Goal: Information Seeking & Learning: Learn about a topic

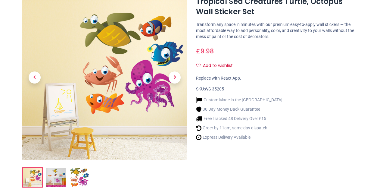
scroll to position [151, 0]
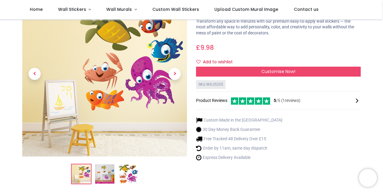
scroll to position [90, 0]
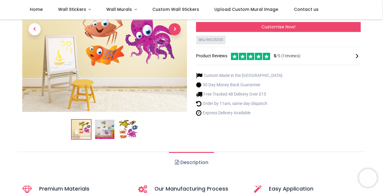
click at [172, 30] on span "Next" at bounding box center [175, 29] width 12 height 12
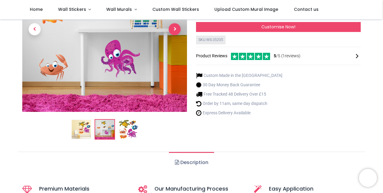
click at [173, 29] on span "Next" at bounding box center [175, 29] width 12 height 12
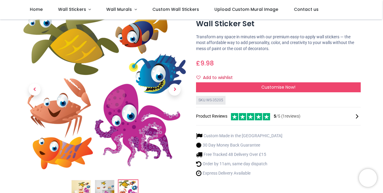
scroll to position [0, 0]
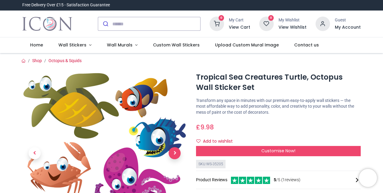
click at [173, 151] on span "Next" at bounding box center [175, 153] width 12 height 12
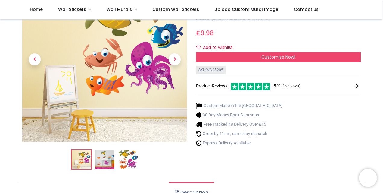
scroll to position [30, 0]
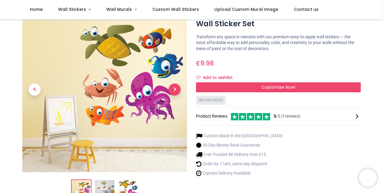
click at [175, 90] on span "Next" at bounding box center [175, 89] width 12 height 12
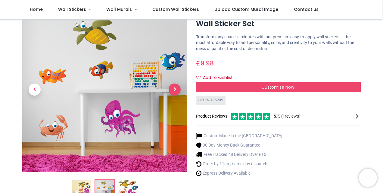
click at [173, 90] on span "Next" at bounding box center [175, 89] width 12 height 12
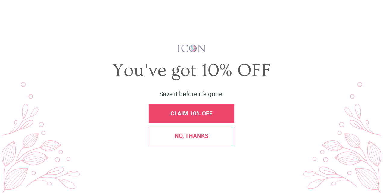
scroll to position [0, 0]
click at [372, 13] on span "X" at bounding box center [373, 13] width 5 height 8
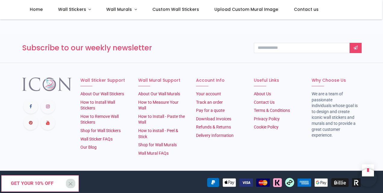
scroll to position [882, 0]
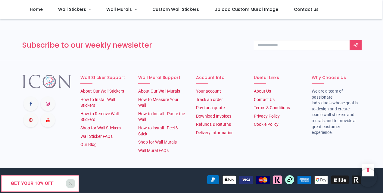
drag, startPoint x: 382, startPoint y: 165, endPoint x: 381, endPoint y: 11, distance: 153.7
click at [381, 11] on div "Login • Register Home Wall Stickers" at bounding box center [191, 96] width 383 height 193
click at [378, 31] on section "Subscribe to our weekly newsletter Thanks" at bounding box center [191, 45] width 383 height 30
click at [382, 34] on section "Subscribe to our weekly newsletter Thanks" at bounding box center [191, 45] width 383 height 30
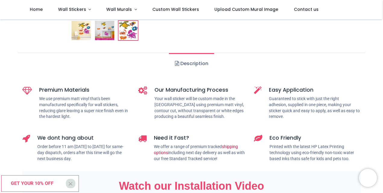
scroll to position [39, 0]
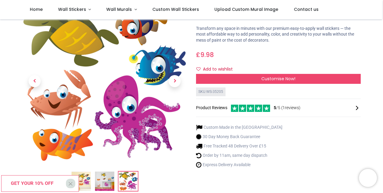
click at [324, 156] on div "Custom Made in the [GEOGRAPHIC_DATA] 30 Day Money Back Guarantee Free Tracked 4…" at bounding box center [278, 145] width 165 height 52
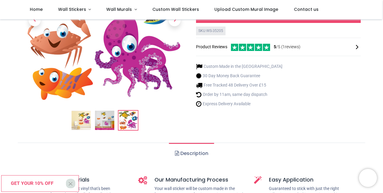
scroll to position [121, 0]
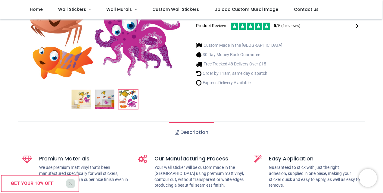
click at [191, 132] on link "Description" at bounding box center [191, 132] width 45 height 21
click at [207, 131] on link "Description" at bounding box center [191, 132] width 45 height 21
click at [200, 132] on link "Description" at bounding box center [191, 132] width 45 height 21
click at [175, 132] on span at bounding box center [177, 132] width 4 height 5
click at [107, 100] on img at bounding box center [104, 98] width 19 height 19
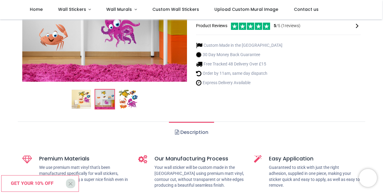
click at [88, 99] on img at bounding box center [81, 98] width 19 height 19
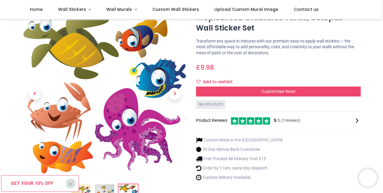
scroll to position [0, 0]
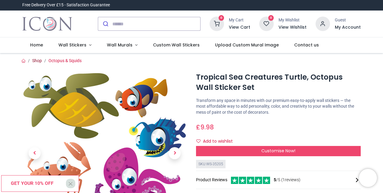
click at [36, 59] on link "Shop" at bounding box center [37, 60] width 10 height 5
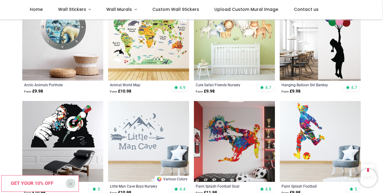
scroll to position [78, 0]
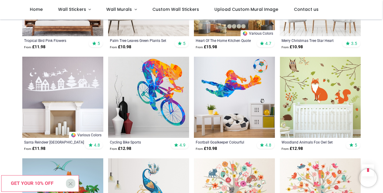
scroll to position [1182, 0]
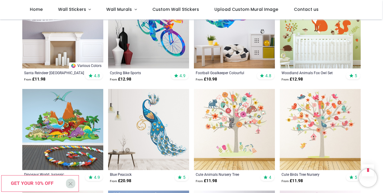
scroll to position [1243, 0]
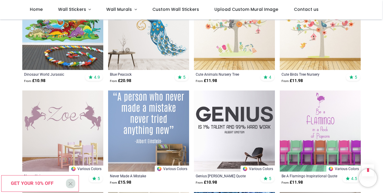
scroll to position [1444, 0]
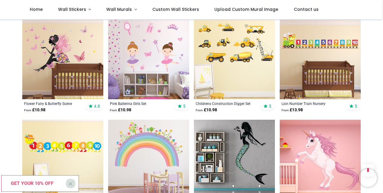
scroll to position [2293, 0]
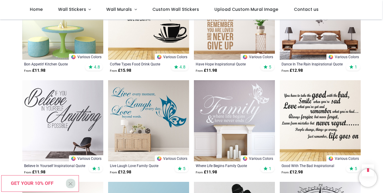
scroll to position [3144, 0]
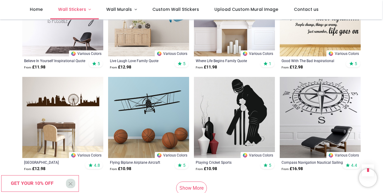
click at [64, 11] on span "Wall Stickers" at bounding box center [72, 9] width 28 height 6
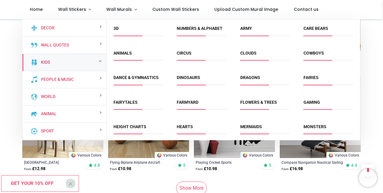
click at [43, 61] on link "Kids" at bounding box center [44, 62] width 11 height 6
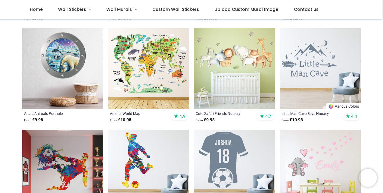
scroll to position [241, 0]
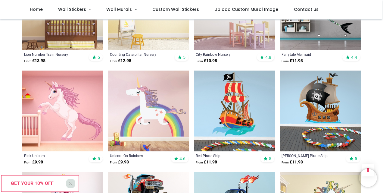
scroll to position [1145, 0]
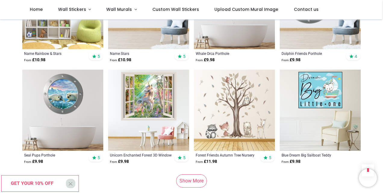
scroll to position [2190, 0]
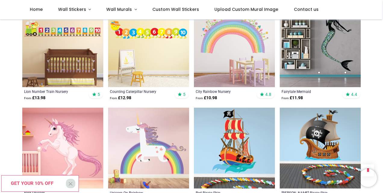
scroll to position [1135, 0]
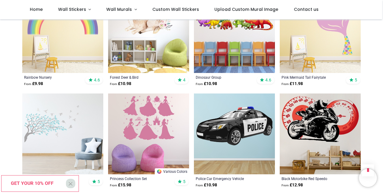
scroll to position [2913, 0]
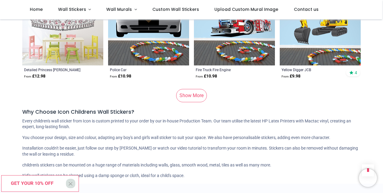
scroll to position [3606, 0]
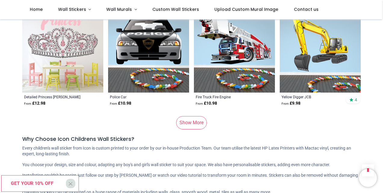
click at [190, 117] on link "Show More" at bounding box center [191, 122] width 31 height 13
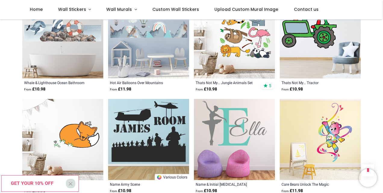
scroll to position [4901, 0]
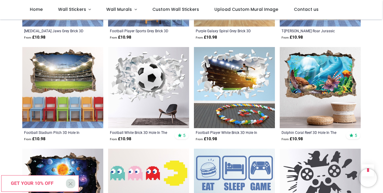
scroll to position [5564, 0]
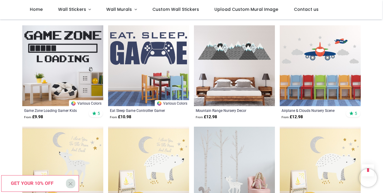
scroll to position [5865, 0]
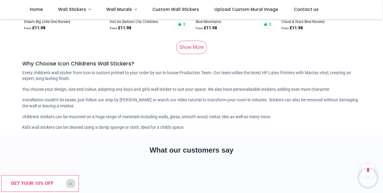
scroll to position [7191, 0]
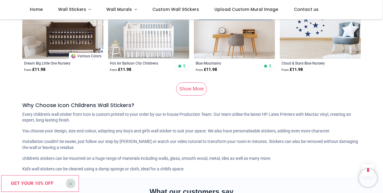
click at [193, 91] on link "Show More" at bounding box center [191, 88] width 31 height 13
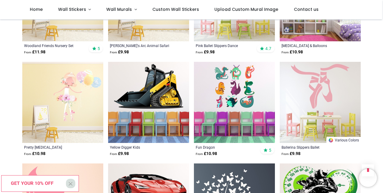
scroll to position [8426, 0]
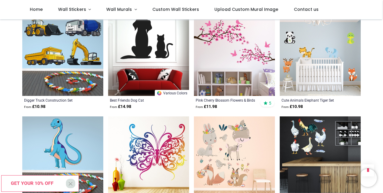
scroll to position [9058, 0]
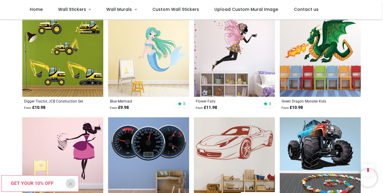
scroll to position [9691, 0]
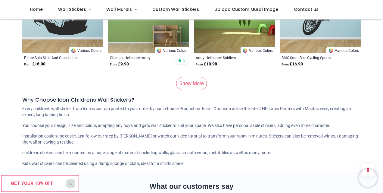
scroll to position [10806, 0]
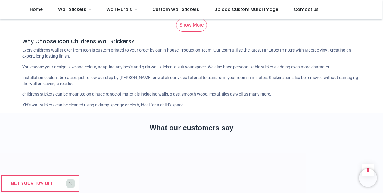
click at [191, 29] on link "Show More" at bounding box center [191, 24] width 31 height 13
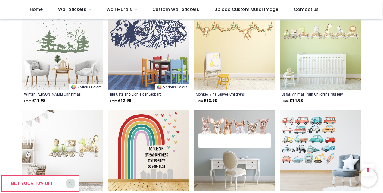
scroll to position [11228, 0]
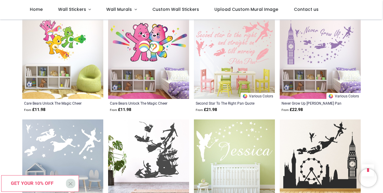
scroll to position [11921, 0]
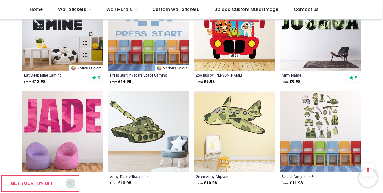
scroll to position [12333, 0]
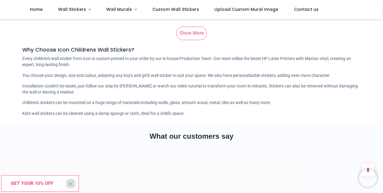
scroll to position [14291, 0]
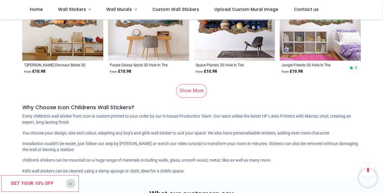
click at [201, 90] on link "Show More" at bounding box center [191, 90] width 31 height 13
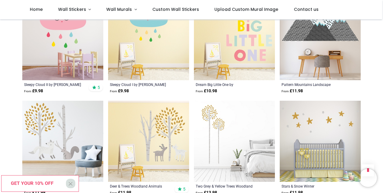
scroll to position [15316, 0]
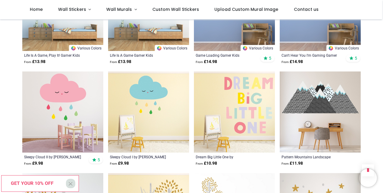
click at [174, 116] on img at bounding box center [148, 111] width 81 height 81
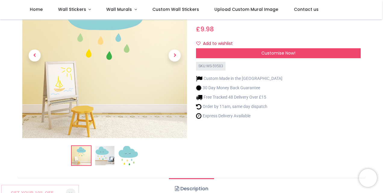
scroll to position [30, 0]
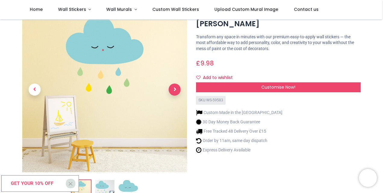
click at [180, 92] on span "Next" at bounding box center [175, 89] width 12 height 12
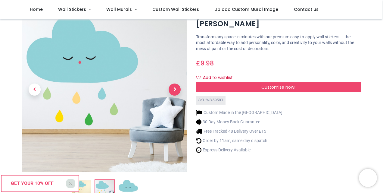
click at [180, 92] on span "Next" at bounding box center [175, 89] width 12 height 12
